Goal: Task Accomplishment & Management: Use online tool/utility

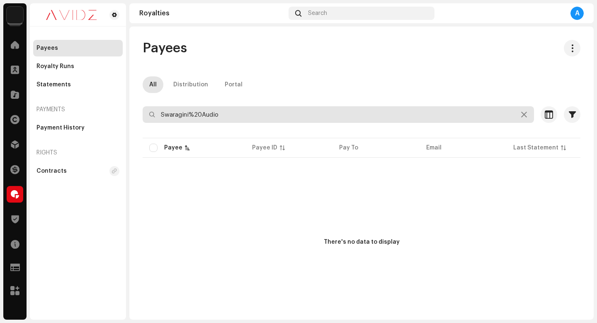
click at [309, 114] on input "Swaragini%20Audio" at bounding box center [338, 114] width 391 height 17
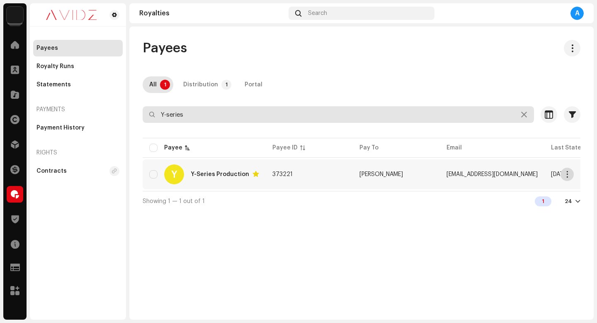
type input "Y-series"
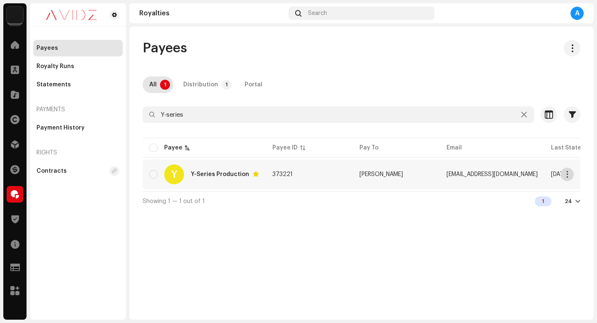
click at [572, 170] on button "button" at bounding box center [567, 173] width 13 height 13
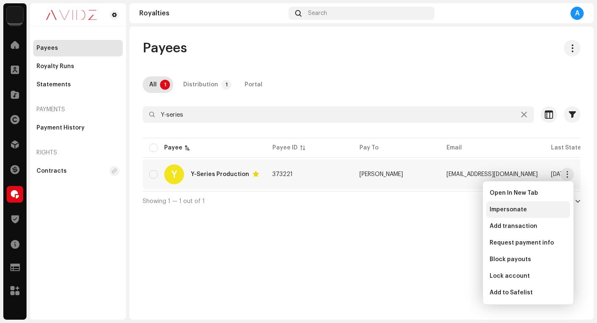
click at [554, 212] on div "Impersonate" at bounding box center [528, 209] width 77 height 7
